Goal: Task Accomplishment & Management: Manage account settings

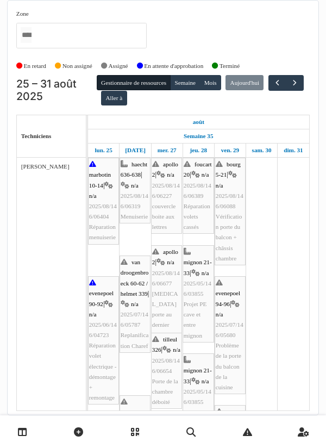
scroll to position [35, 0]
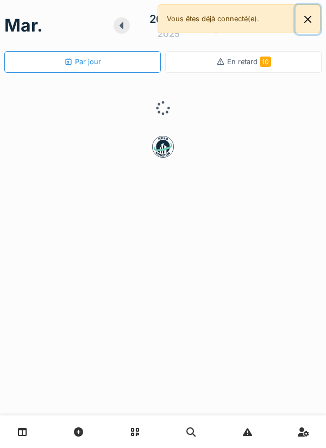
click at [309, 26] on button "Close" at bounding box center [308, 19] width 24 height 29
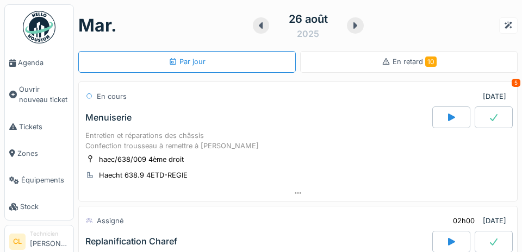
click at [30, 62] on span "Agenda" at bounding box center [43, 63] width 51 height 10
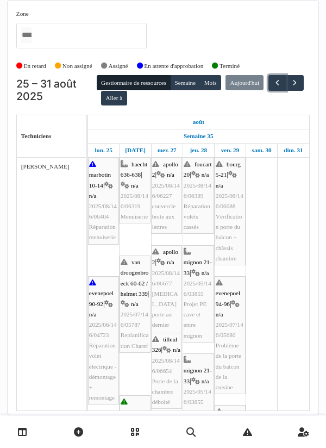
click at [273, 88] on span "button" at bounding box center [277, 82] width 9 height 9
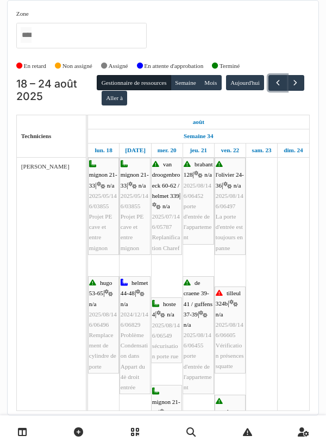
click at [269, 91] on button "button" at bounding box center [278, 83] width 18 height 16
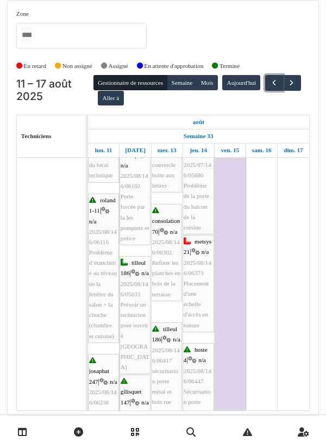
scroll to position [170, 0]
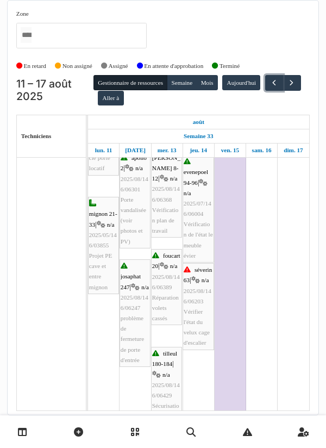
click at [270, 78] on span "button" at bounding box center [274, 82] width 9 height 9
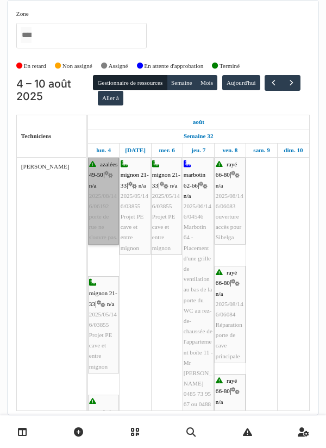
click at [100, 184] on link "azalées 49-50 | n/a 2025/08/146/06192 porte de rue ne s'ouvre pas." at bounding box center [103, 201] width 31 height 87
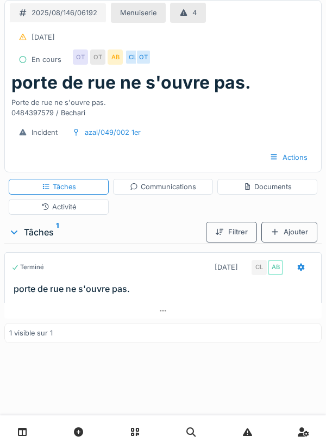
click at [160, 188] on div "Communications" at bounding box center [163, 187] width 66 height 10
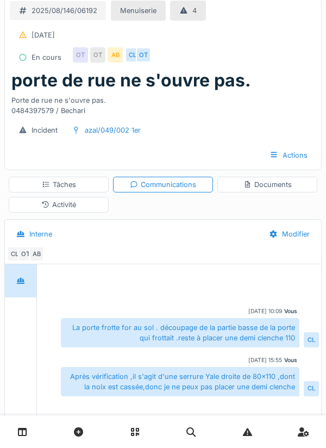
scroll to position [75, 0]
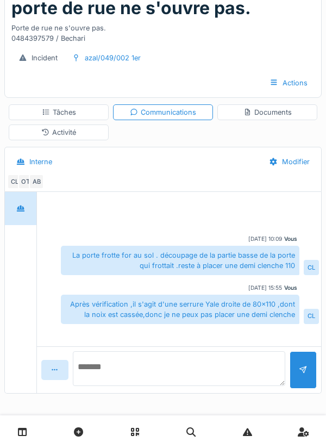
click at [109, 379] on textarea at bounding box center [179, 368] width 213 height 35
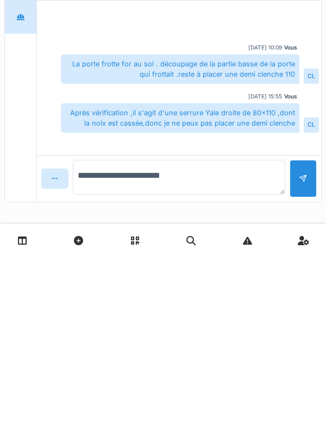
type textarea "**********"
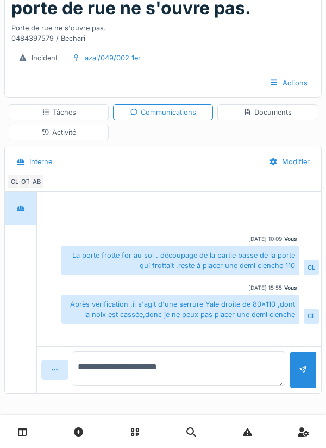
scroll to position [0, 0]
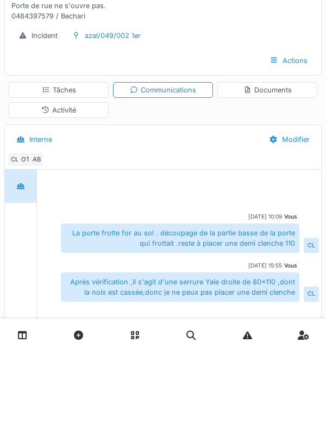
click at [64, 190] on div "Tâches" at bounding box center [59, 187] width 34 height 10
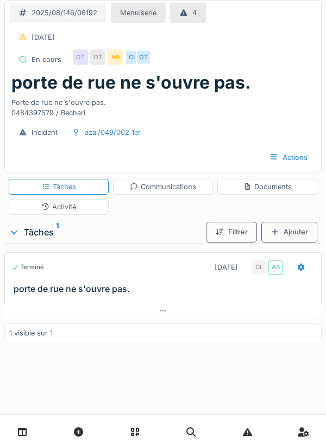
click at [301, 269] on icon at bounding box center [301, 267] width 7 height 8
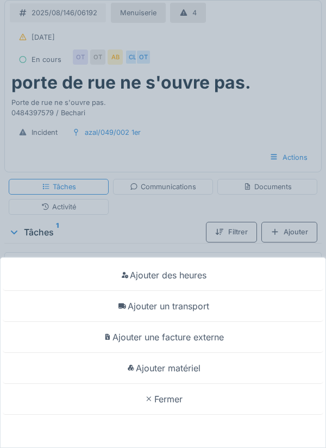
click at [193, 370] on div "Ajouter matériel" at bounding box center [163, 368] width 321 height 31
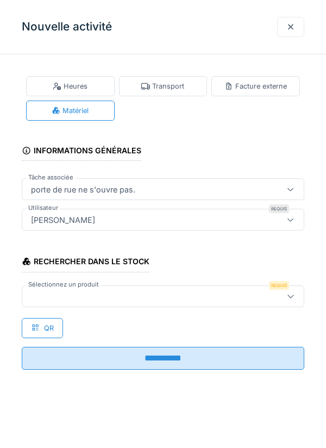
click at [65, 291] on div at bounding box center [145, 296] width 237 height 12
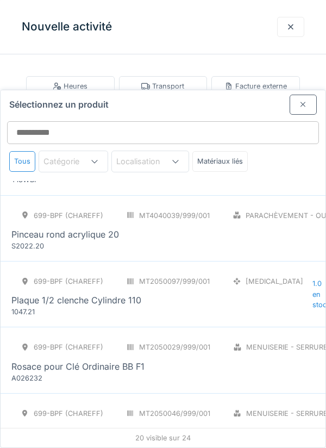
scroll to position [979, 0]
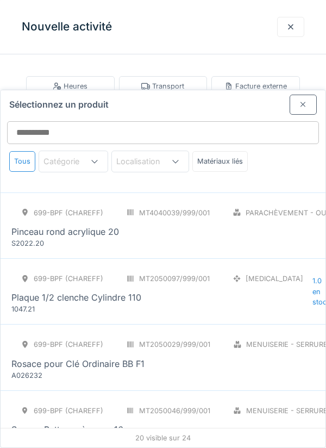
click at [119, 291] on div "Plaque 1/2 clenche Cylindre 110" at bounding box center [76, 297] width 130 height 13
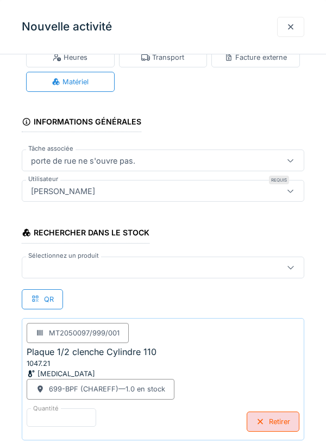
scroll to position [83, 0]
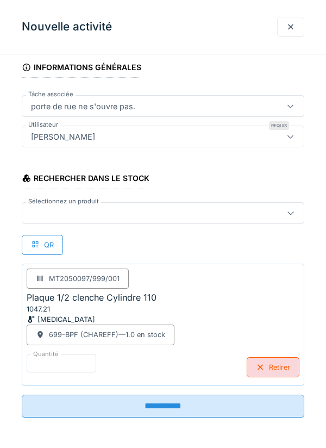
click at [165, 404] on input "**********" at bounding box center [163, 406] width 283 height 23
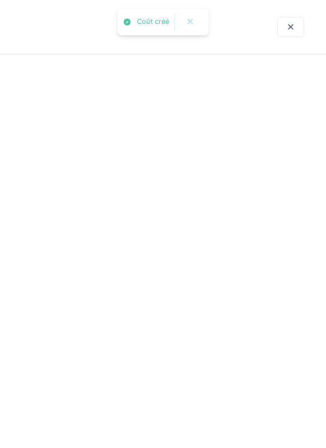
scroll to position [0, 0]
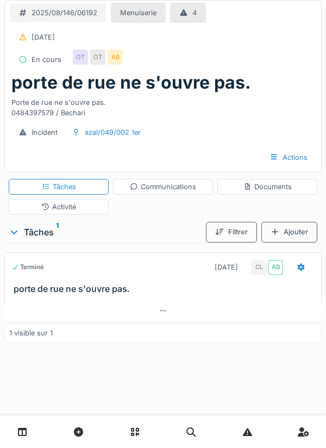
click at [77, 203] on div "Activité" at bounding box center [59, 207] width 100 height 16
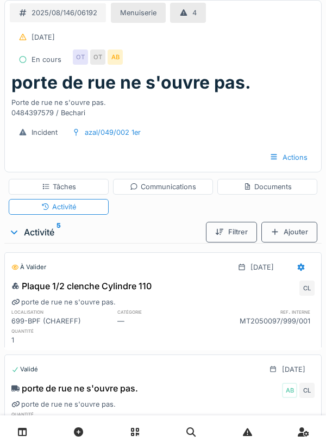
click at [80, 186] on div "Tâches" at bounding box center [59, 187] width 100 height 16
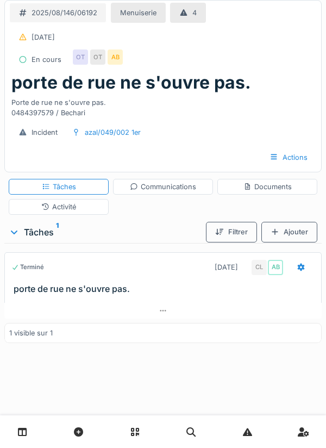
click at [298, 268] on icon at bounding box center [301, 267] width 9 height 7
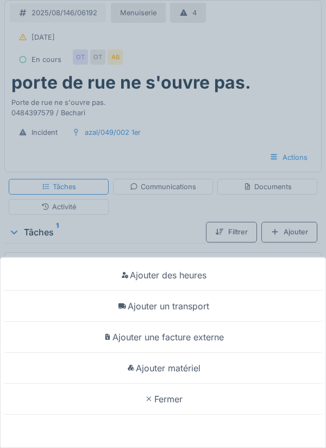
click at [189, 309] on div "Ajouter un transport" at bounding box center [163, 306] width 321 height 31
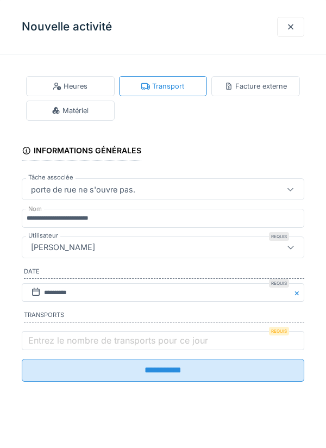
click at [55, 341] on label "Entrez le nombre de transports pour ce jour" at bounding box center [118, 340] width 184 height 13
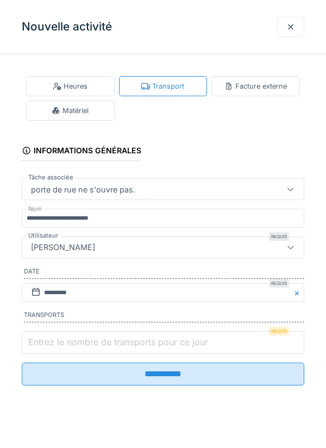
click at [55, 341] on input "Entrez le nombre de transports pour ce jour" at bounding box center [163, 342] width 283 height 23
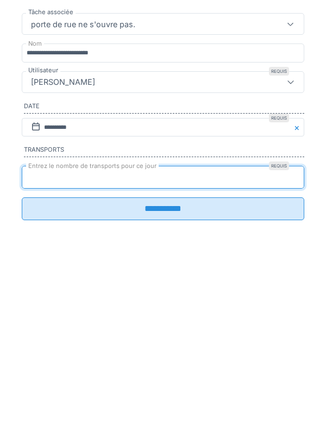
type input "*"
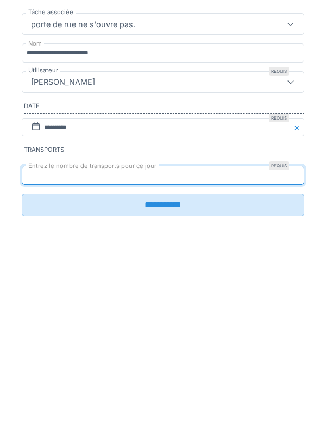
click at [166, 376] on input "**********" at bounding box center [163, 370] width 283 height 23
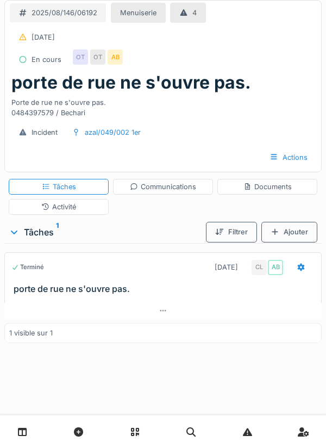
click at [302, 271] on div at bounding box center [301, 267] width 9 height 10
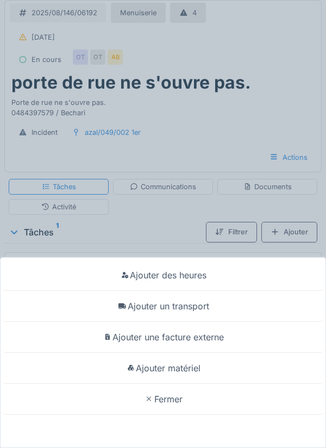
click at [205, 134] on div "Ajouter des heures Ajouter un transport Ajouter une facture externe Ajouter mat…" at bounding box center [163, 224] width 326 height 448
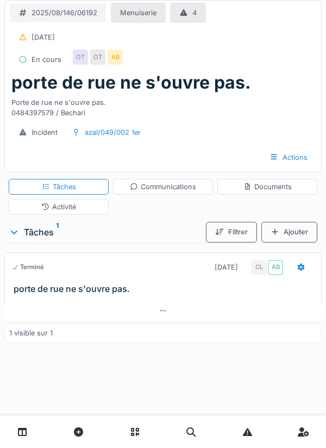
click at [72, 208] on div "Activité" at bounding box center [58, 207] width 35 height 10
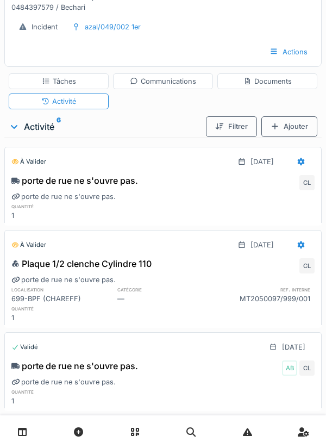
scroll to position [105, 0]
click at [296, 168] on div at bounding box center [301, 162] width 27 height 20
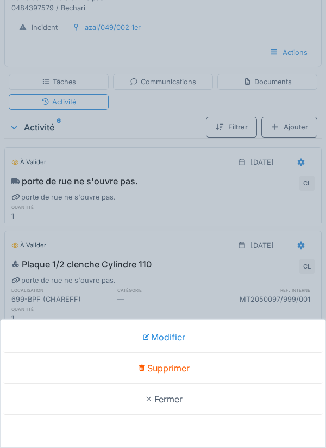
click at [189, 182] on div "Modifier Supprimer Fermer" at bounding box center [163, 224] width 326 height 448
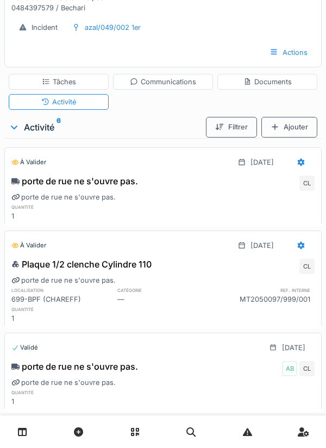
click at [169, 81] on div "Communications" at bounding box center [163, 82] width 66 height 10
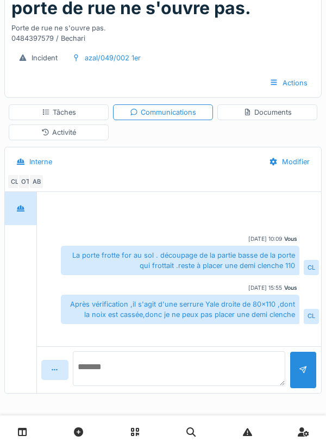
click at [125, 378] on textarea at bounding box center [179, 368] width 213 height 35
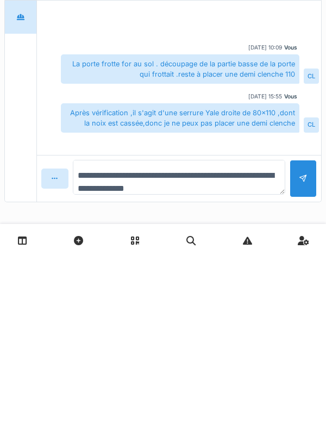
click at [252, 367] on textarea "**********" at bounding box center [179, 368] width 213 height 35
click at [113, 379] on textarea "**********" at bounding box center [179, 368] width 213 height 35
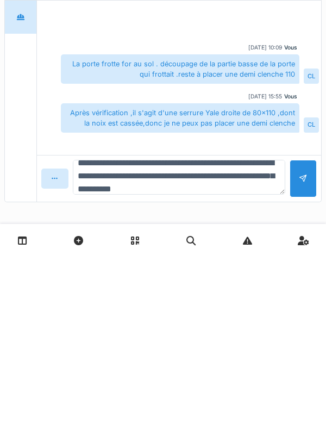
type textarea "**********"
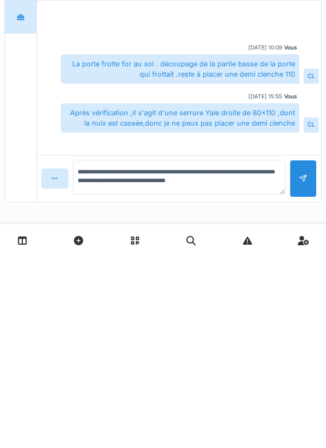
click at [304, 370] on div at bounding box center [303, 370] width 9 height 10
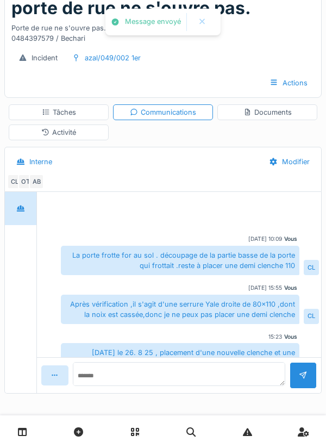
scroll to position [20, 0]
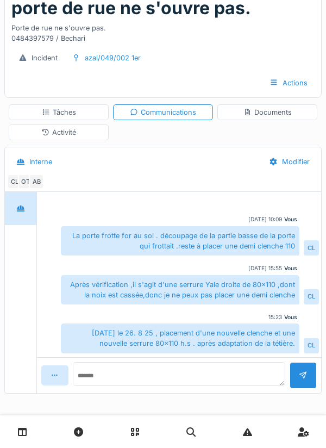
click at [270, 113] on div "Documents" at bounding box center [268, 112] width 48 height 10
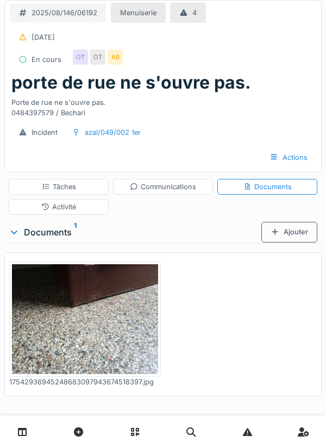
click at [288, 233] on div "Ajouter" at bounding box center [290, 232] width 56 height 20
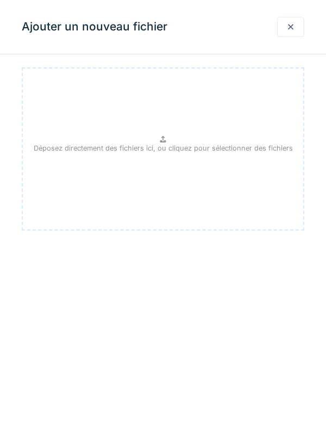
click at [167, 145] on p "Déposez directement des fichiers ici, ou cliquez pour sélectionner des fichiers" at bounding box center [163, 148] width 259 height 10
type input "**********"
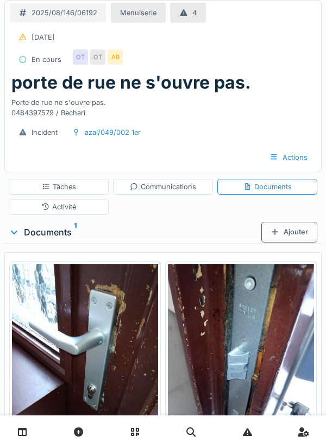
click at [171, 184] on div "Communications" at bounding box center [163, 187] width 66 height 10
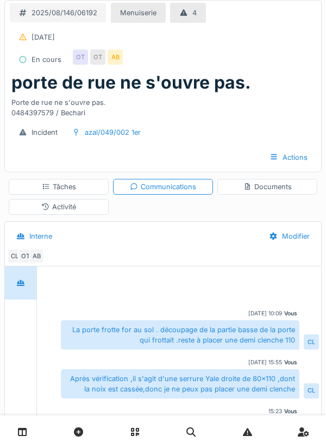
scroll to position [20, 0]
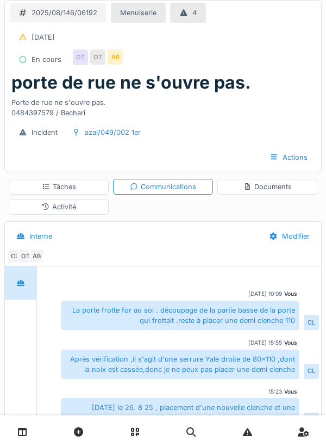
click at [59, 188] on div "Tâches" at bounding box center [59, 187] width 34 height 10
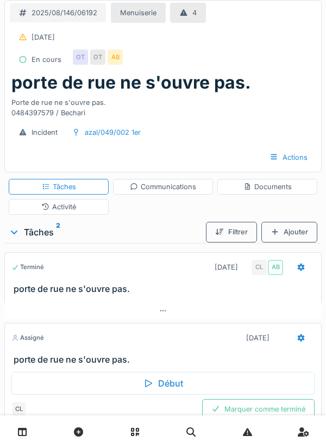
click at [67, 209] on div "Activité" at bounding box center [58, 207] width 35 height 10
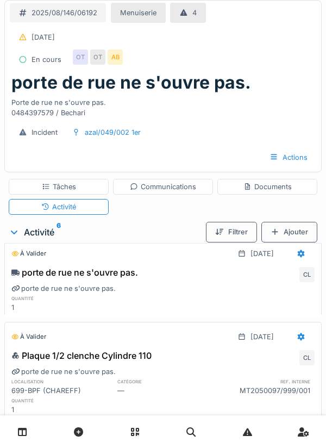
scroll to position [0, 0]
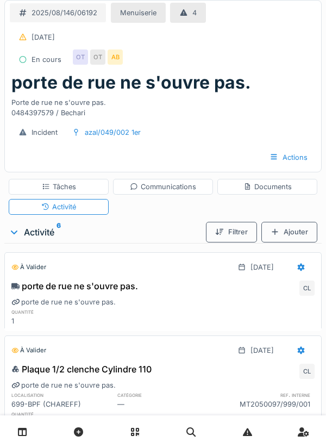
click at [76, 189] on div "Tâches" at bounding box center [59, 187] width 100 height 16
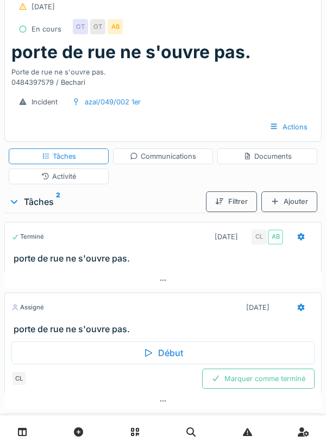
scroll to position [76, 0]
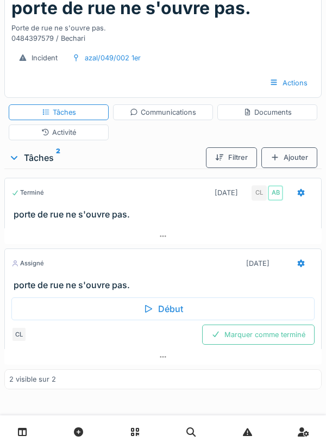
click at [300, 264] on icon at bounding box center [301, 264] width 7 height 8
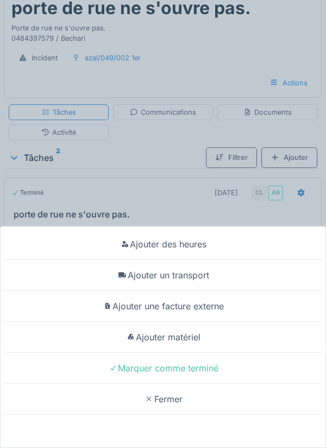
click at [194, 242] on div "Ajouter des heures" at bounding box center [163, 244] width 321 height 31
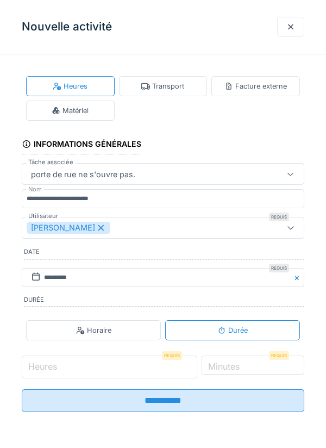
click at [81, 368] on input "Heures" at bounding box center [110, 367] width 176 height 23
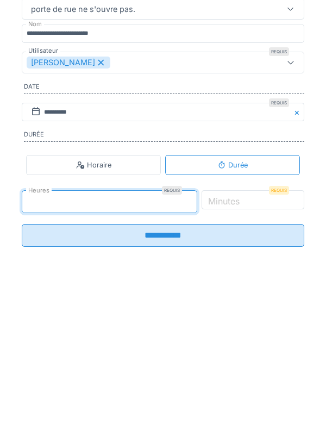
type input "*"
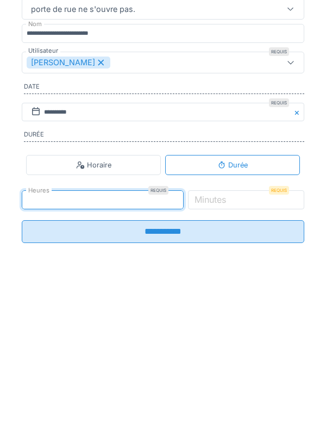
click at [228, 372] on label "Minutes" at bounding box center [211, 364] width 36 height 13
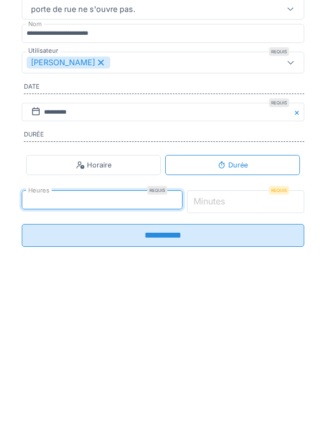
click at [242, 374] on input "*" at bounding box center [246, 367] width 118 height 23
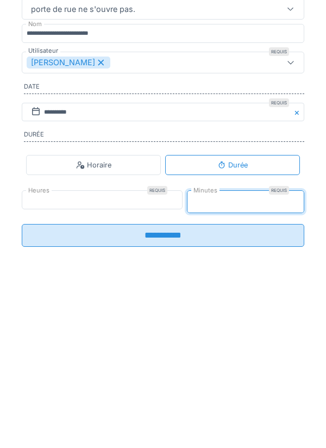
type input "**"
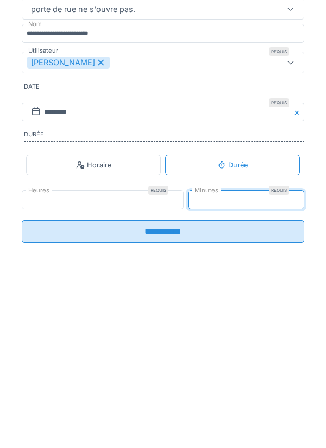
click at [169, 405] on input "**********" at bounding box center [163, 397] width 283 height 23
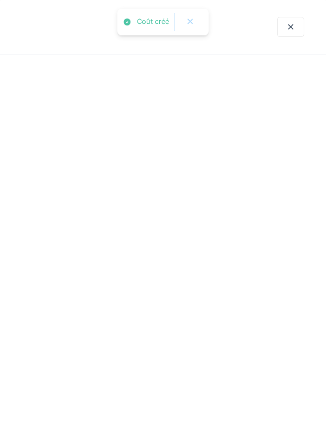
click at [167, 395] on div "2025/08/146/06192 Menuiserie 4 08/08/2025 En cours OT OT AB porte de rue ne s'o…" at bounding box center [163, 186] width 326 height 523
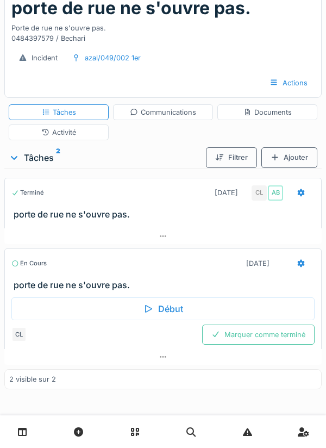
click at [253, 333] on div "Marquer comme terminé" at bounding box center [258, 335] width 113 height 20
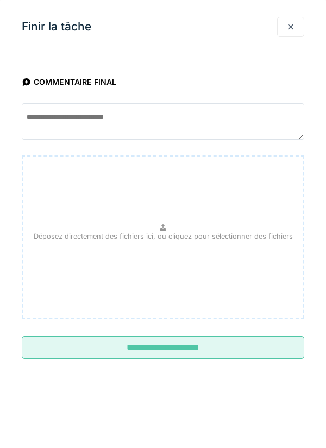
click at [171, 344] on input "**********" at bounding box center [163, 347] width 283 height 23
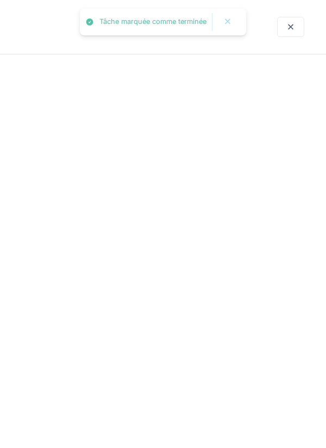
scroll to position [41, 0]
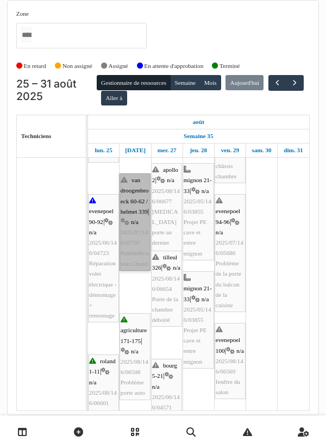
click at [133, 225] on link "van droogenbroeck 60-62 / helmet 339 | n/a 2025/07/146/05787 Replanification Ch…" at bounding box center [135, 222] width 31 height 97
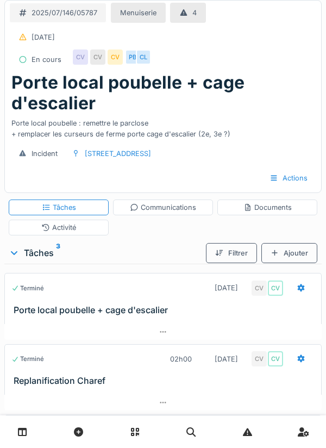
click at [155, 213] on div "Communications" at bounding box center [163, 208] width 100 height 16
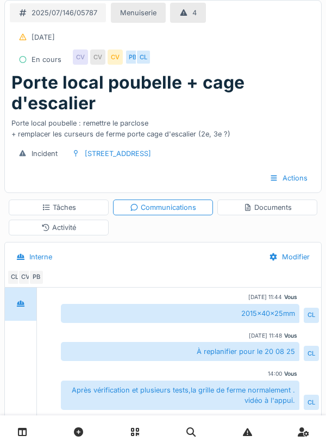
scroll to position [95, 0]
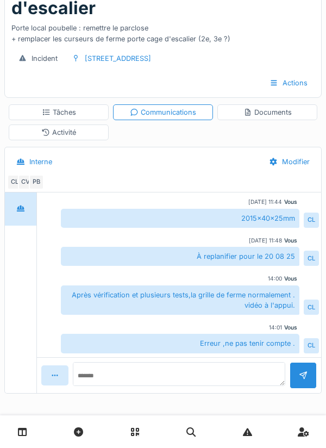
click at [55, 110] on div "Tâches" at bounding box center [59, 112] width 34 height 10
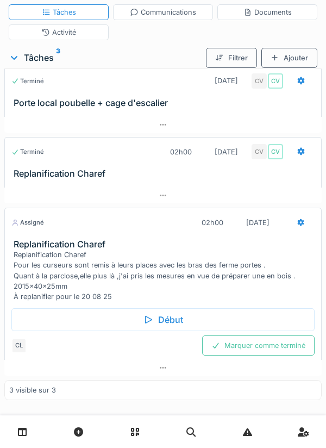
scroll to position [206, 0]
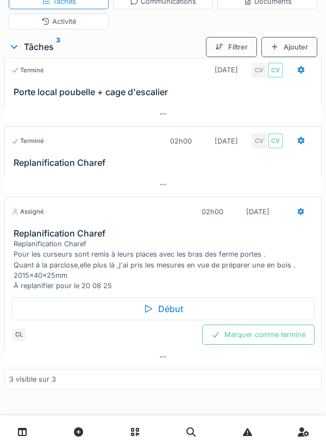
click at [166, 314] on div "Début" at bounding box center [163, 309] width 304 height 23
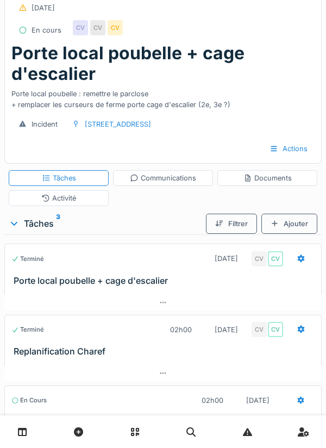
scroll to position [0, 0]
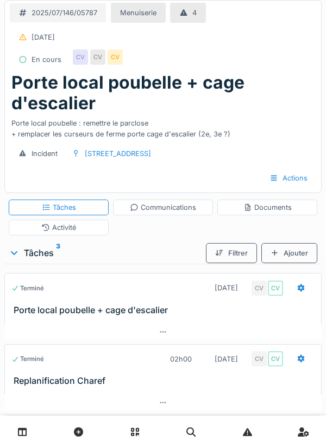
click at [169, 208] on div "Communications" at bounding box center [163, 207] width 66 height 10
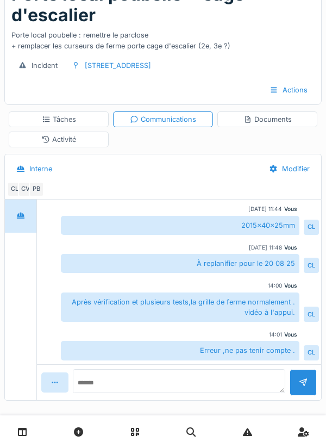
scroll to position [95, 0]
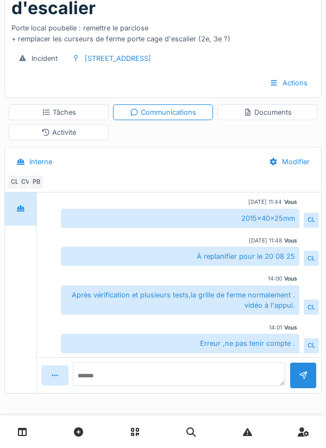
click at [266, 110] on div "Documents" at bounding box center [268, 112] width 48 height 10
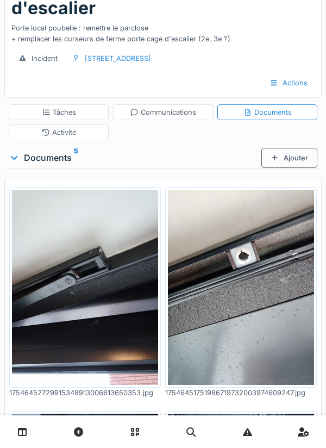
scroll to position [0, 0]
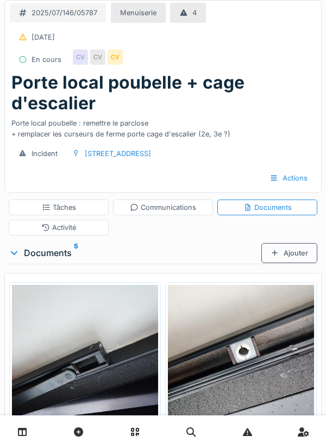
click at [289, 250] on div "Ajouter" at bounding box center [290, 253] width 56 height 20
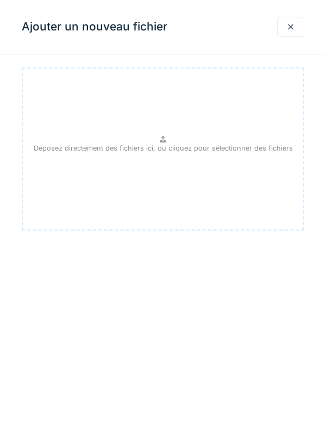
click at [174, 146] on p "Déposez directement des fichiers ici, ou cliquez pour sélectionner des fichiers" at bounding box center [163, 148] width 259 height 10
type input "**********"
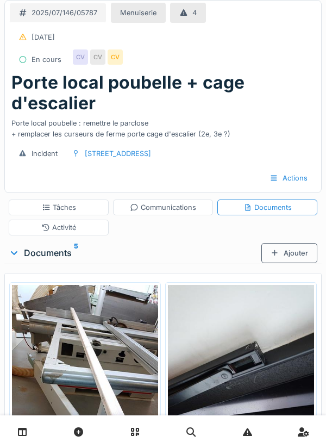
click at [73, 211] on div "Tâches" at bounding box center [59, 207] width 34 height 10
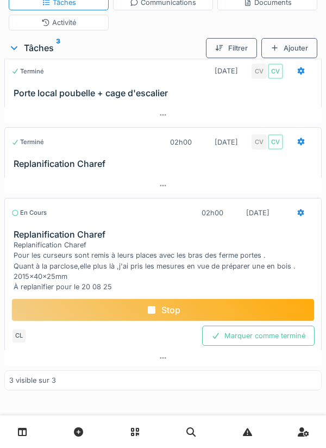
scroll to position [206, 0]
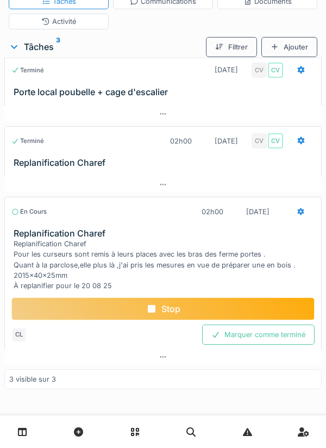
click at [159, 308] on div "Stop" at bounding box center [163, 309] width 304 height 23
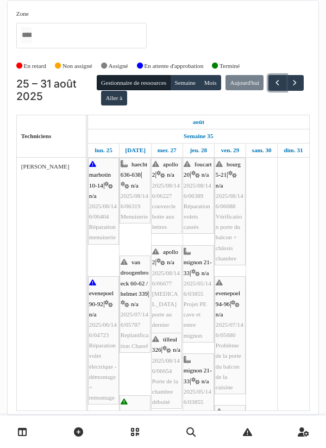
click at [269, 91] on button "button" at bounding box center [278, 83] width 18 height 16
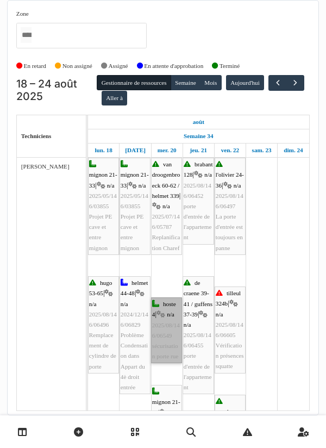
click at [170, 327] on link "hoste 4 | n/a 2025/08/146/06549 sécurisation [GEOGRAPHIC_DATA]" at bounding box center [166, 331] width 31 height 66
click at [169, 332] on link "hoste 4 | n/a 2025/08/146/06549 sécurisation porte rue" at bounding box center [166, 331] width 31 height 66
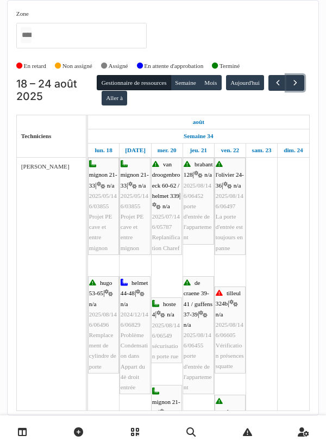
click at [291, 88] on span "button" at bounding box center [295, 82] width 9 height 9
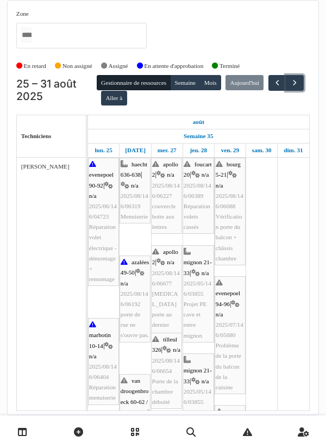
click at [290, 88] on span "button" at bounding box center [294, 82] width 9 height 9
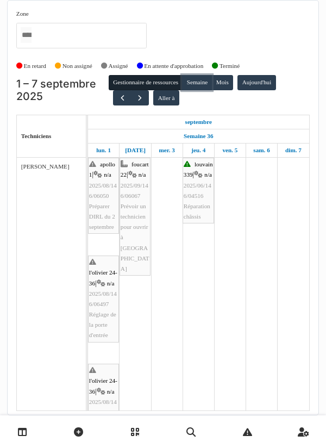
click at [200, 85] on button "Semaine" at bounding box center [197, 82] width 30 height 15
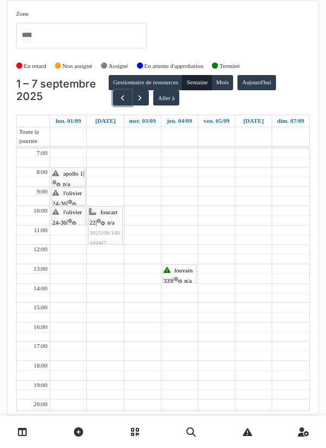
click at [120, 97] on span "button" at bounding box center [122, 98] width 9 height 9
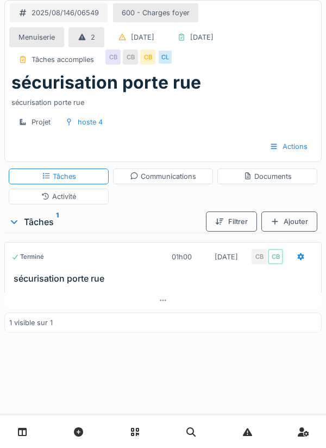
click at [157, 174] on div "Communications" at bounding box center [163, 176] width 66 height 10
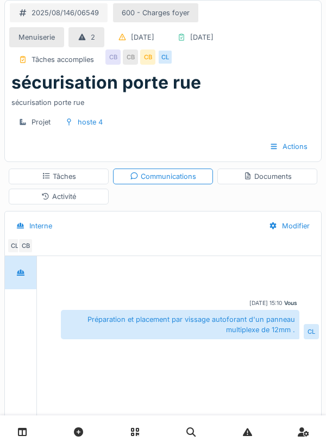
click at [77, 174] on div "Tâches" at bounding box center [59, 177] width 100 height 16
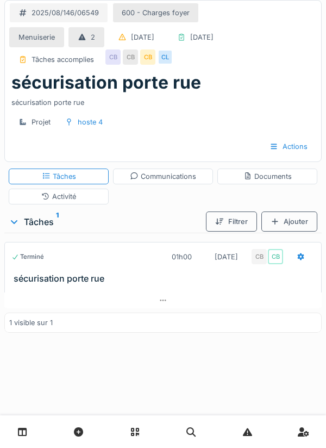
click at [76, 194] on div "Activité" at bounding box center [58, 196] width 35 height 10
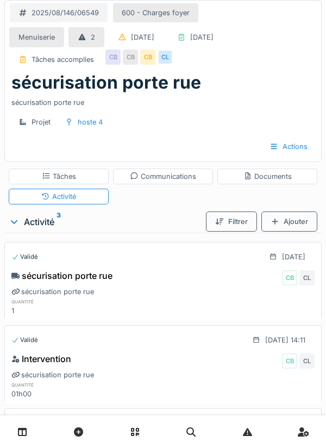
click at [60, 175] on div "Tâches" at bounding box center [59, 176] width 34 height 10
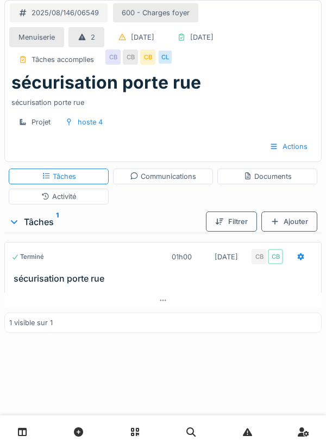
click at [309, 258] on div at bounding box center [301, 257] width 27 height 20
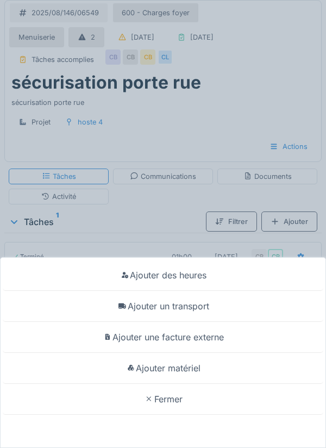
click at [193, 370] on div "Ajouter matériel" at bounding box center [163, 368] width 321 height 31
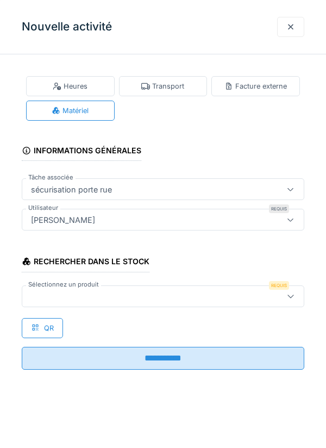
click at [61, 294] on div at bounding box center [145, 296] width 237 height 12
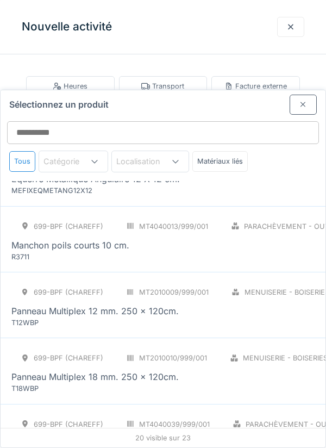
scroll to position [768, 0]
click at [82, 317] on div "T12WBP" at bounding box center [76, 322] width 131 height 10
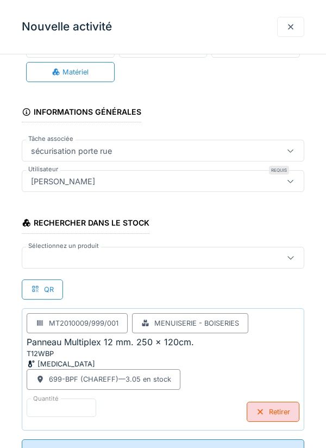
scroll to position [83, 0]
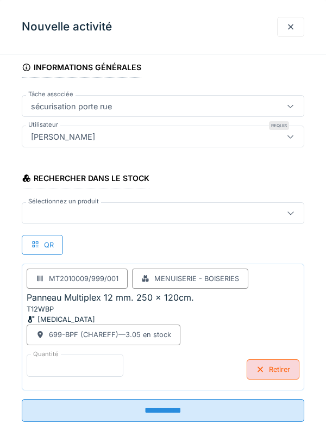
click at [54, 360] on input "*" at bounding box center [75, 365] width 97 height 23
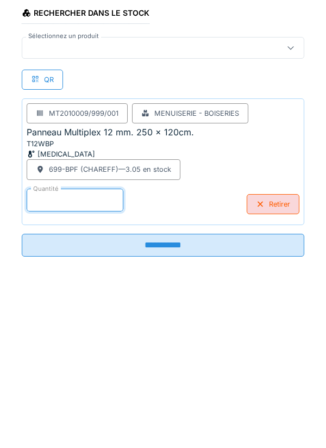
scroll to position [87, 0]
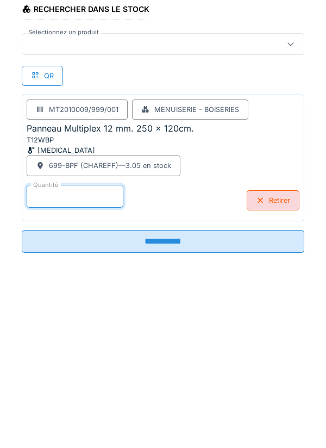
type input "*"
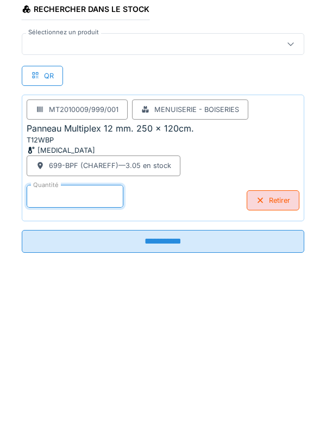
type input "****"
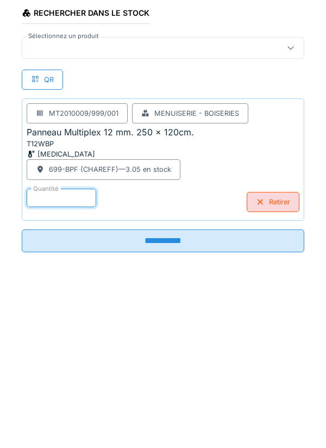
click at [160, 409] on input "**********" at bounding box center [163, 406] width 283 height 23
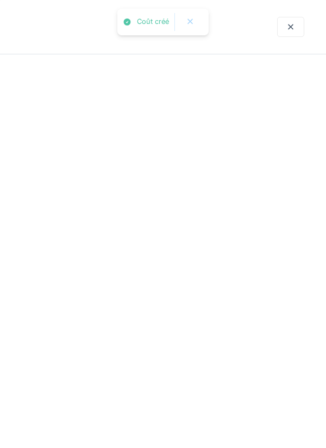
scroll to position [0, 0]
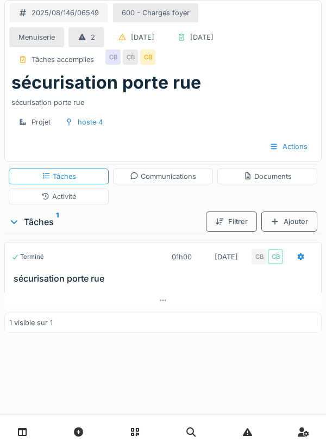
click at [79, 201] on div "Activité" at bounding box center [59, 197] width 100 height 16
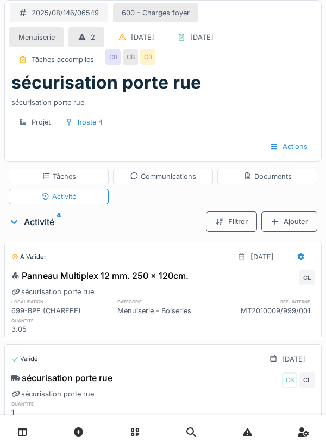
click at [174, 178] on div "Communications" at bounding box center [163, 176] width 66 height 10
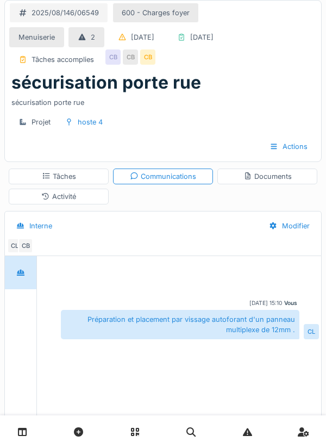
click at [269, 179] on div "Documents" at bounding box center [268, 176] width 48 height 10
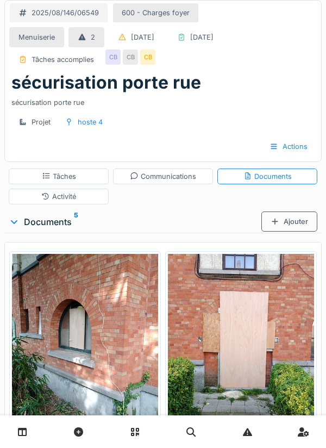
click at [222, 109] on div "Projet hoste 4 Actions" at bounding box center [163, 134] width 317 height 53
click at [76, 175] on div "Tâches" at bounding box center [59, 176] width 34 height 10
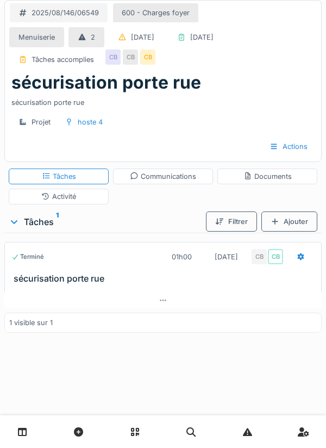
click at [296, 258] on div at bounding box center [301, 257] width 27 height 20
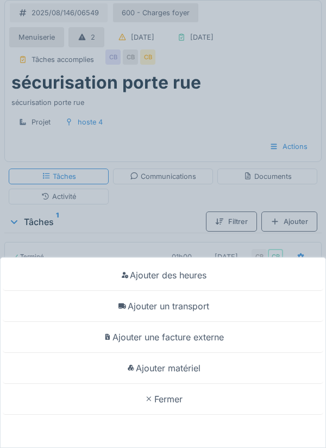
click at [195, 368] on div "Ajouter matériel" at bounding box center [163, 368] width 321 height 31
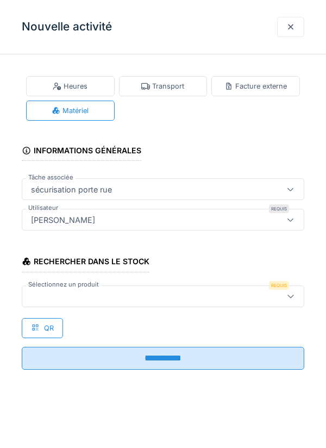
click at [74, 293] on div at bounding box center [145, 296] width 237 height 12
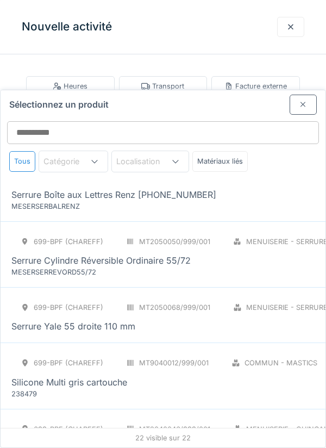
scroll to position [1154, 0]
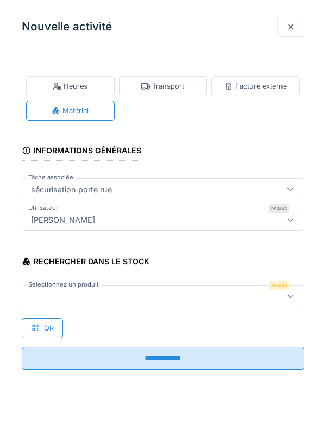
click at [289, 28] on div at bounding box center [291, 27] width 9 height 10
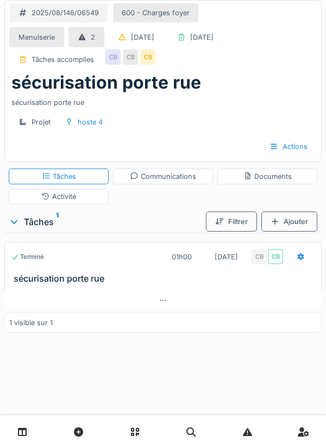
click at [301, 251] on div at bounding box center [301, 257] width 27 height 20
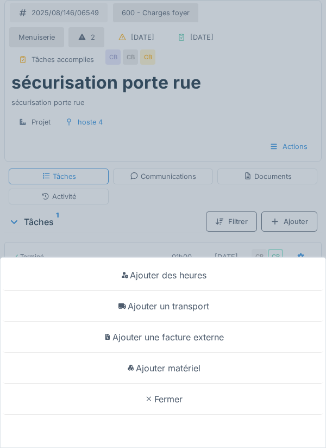
click at [171, 207] on div "Ajouter des heures Ajouter un transport Ajouter une facture externe Ajouter mat…" at bounding box center [163, 224] width 326 height 448
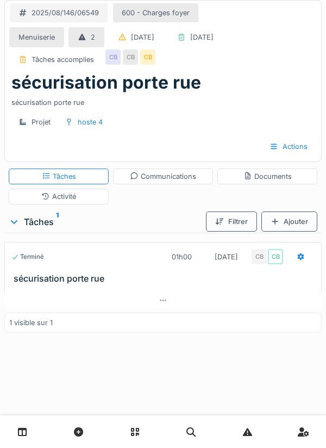
click at [170, 178] on div "Communications" at bounding box center [163, 176] width 66 height 10
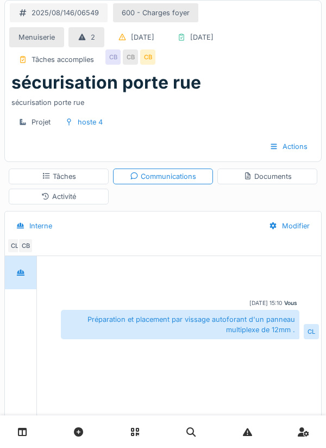
click at [281, 178] on div "Documents" at bounding box center [268, 176] width 48 height 10
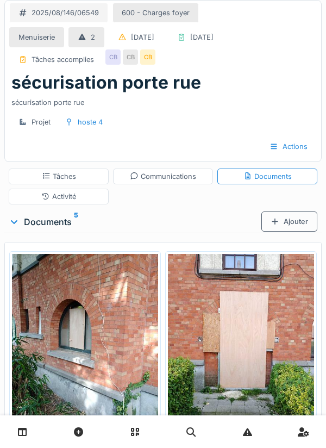
click at [86, 197] on div "Activité" at bounding box center [59, 197] width 100 height 16
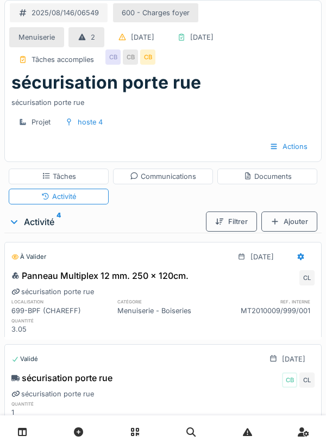
click at [269, 95] on div "sécurisation porte rue" at bounding box center [163, 100] width 304 height 15
click at [78, 177] on div "Tâches" at bounding box center [59, 177] width 100 height 16
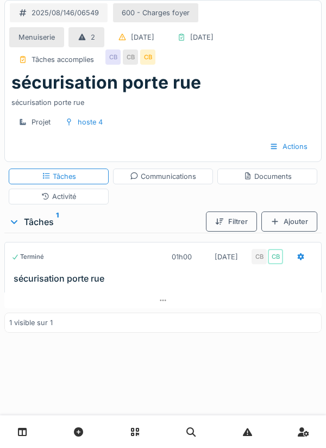
click at [168, 299] on div at bounding box center [163, 301] width 318 height 16
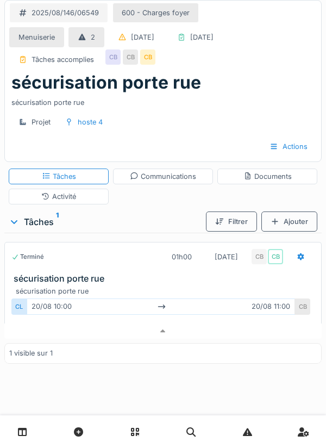
click at [285, 89] on div "sécurisation porte rue" at bounding box center [163, 82] width 304 height 21
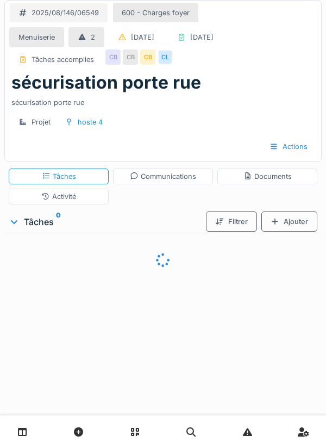
click at [173, 180] on div "Communications" at bounding box center [163, 176] width 66 height 10
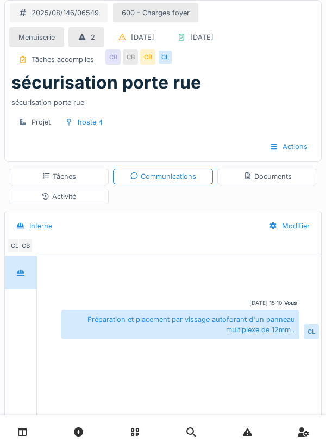
scroll to position [64, 0]
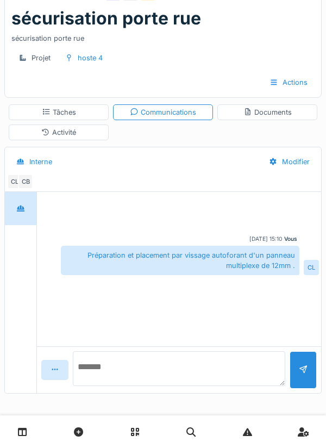
click at [112, 372] on textarea at bounding box center [179, 368] width 213 height 35
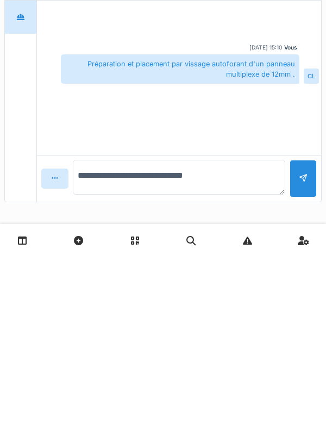
click at [131, 362] on textarea "**********" at bounding box center [179, 368] width 213 height 35
click at [236, 371] on textarea "**********" at bounding box center [179, 368] width 213 height 35
type textarea "**********"
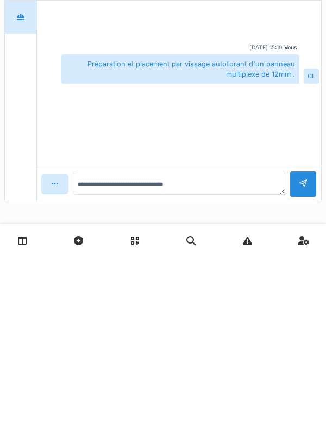
click at [308, 366] on div at bounding box center [303, 375] width 27 height 27
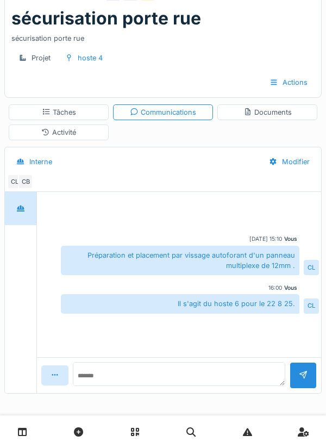
click at [73, 114] on div "Tâches" at bounding box center [59, 112] width 34 height 10
